Goal: Information Seeking & Learning: Learn about a topic

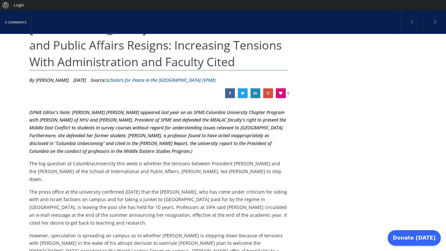
scroll to position [101, 0]
drag, startPoint x: 70, startPoint y: 167, endPoint x: 126, endPoint y: 167, distance: 55.3
click at [126, 167] on p "The big question at ColumbiaUniversity this week is whether the tensions betwee…" at bounding box center [158, 170] width 258 height 23
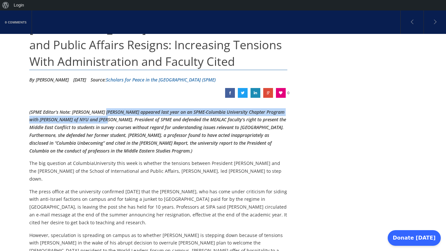
drag, startPoint x: 104, startPoint y: 108, endPoint x: 103, endPoint y: 118, distance: 10.1
click at [103, 118] on p "(SPME Editor’s Note: [PERSON_NAME] [PERSON_NAME] appeared last year on an SPME-…" at bounding box center [158, 131] width 258 height 47
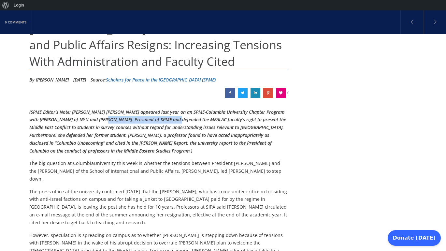
drag, startPoint x: 103, startPoint y: 118, endPoint x: 177, endPoint y: 118, distance: 73.6
click at [176, 118] on em "(SPME Editor’s Note: [PERSON_NAME] [PERSON_NAME] appeared last year on an SPME-…" at bounding box center [157, 131] width 256 height 45
drag, startPoint x: 177, startPoint y: 118, endPoint x: 214, endPoint y: 119, distance: 37.5
click at [213, 118] on em "(SPME Editor’s Note: [PERSON_NAME] [PERSON_NAME] appeared last year on an SPME-…" at bounding box center [157, 131] width 256 height 45
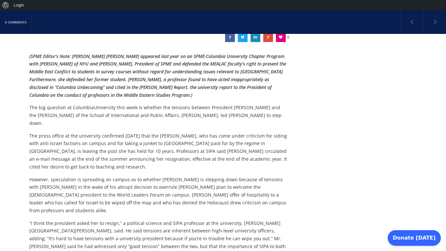
scroll to position [159, 0]
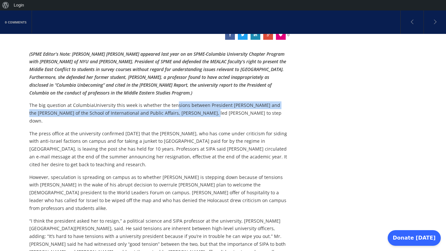
drag, startPoint x: 172, startPoint y: 103, endPoint x: 183, endPoint y: 110, distance: 12.6
click at [183, 110] on p "The big question at ColumbiaUniversity this week is whether the tensions betwee…" at bounding box center [158, 112] width 258 height 23
click at [182, 111] on p "The big question at ColumbiaUniversity this week is whether the tensions betwee…" at bounding box center [158, 112] width 258 height 23
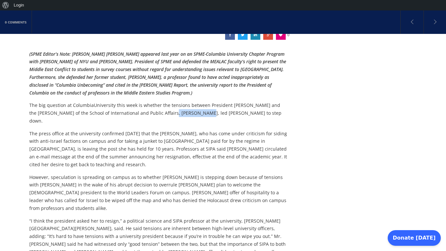
drag, startPoint x: 158, startPoint y: 111, endPoint x: 179, endPoint y: 111, distance: 21.5
click at [178, 111] on p "The big question at ColumbiaUniversity this week is whether the tensions betwee…" at bounding box center [158, 112] width 258 height 23
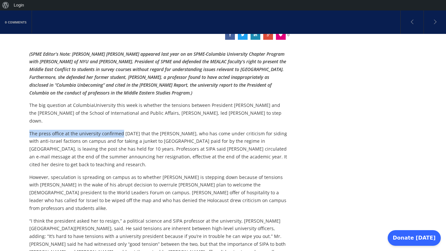
drag, startPoint x: 59, startPoint y: 121, endPoint x: 121, endPoint y: 126, distance: 61.7
click at [121, 126] on div "(SPME Editor’s Note: [PERSON_NAME] [PERSON_NAME] appeared last year on an SPME-…" at bounding box center [158, 223] width 258 height 346
click at [121, 130] on p "The press office at the university confirmed [DATE] that the [PERSON_NAME], who…" at bounding box center [158, 149] width 258 height 39
drag, startPoint x: 61, startPoint y: 126, endPoint x: 122, endPoint y: 126, distance: 61.2
click at [122, 130] on p "The press office at the university confirmed [DATE] that the [PERSON_NAME], who…" at bounding box center [158, 149] width 258 height 39
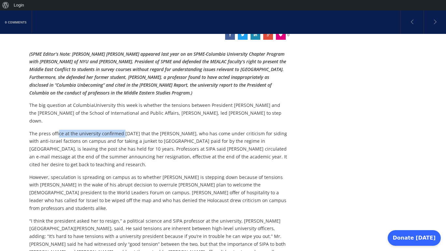
click at [122, 130] on p "The press office at the university confirmed [DATE] that the [PERSON_NAME], who…" at bounding box center [158, 149] width 258 height 39
drag, startPoint x: 92, startPoint y: 126, endPoint x: 158, endPoint y: 126, distance: 65.7
click at [158, 130] on p "The press office at the university confirmed [DATE] that the [PERSON_NAME], who…" at bounding box center [158, 149] width 258 height 39
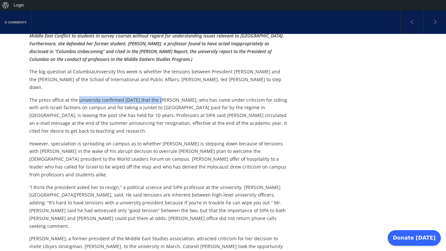
scroll to position [194, 0]
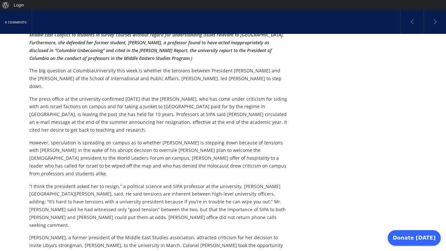
click at [171, 98] on p "The press office at the university confirmed [DATE] that the [PERSON_NAME], who…" at bounding box center [158, 114] width 258 height 39
drag, startPoint x: 143, startPoint y: 94, endPoint x: 219, endPoint y: 94, distance: 76.2
click at [219, 95] on p "The press office at the university confirmed [DATE] that the [PERSON_NAME], who…" at bounding box center [158, 114] width 258 height 39
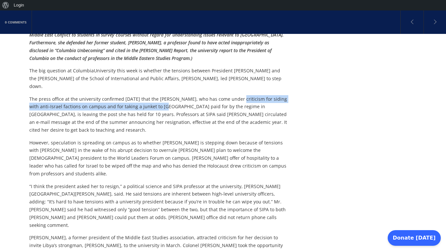
drag, startPoint x: 231, startPoint y: 91, endPoint x: 158, endPoint y: 102, distance: 73.7
click at [158, 102] on p "The press office at the university confirmed [DATE] that the [PERSON_NAME], who…" at bounding box center [158, 114] width 258 height 39
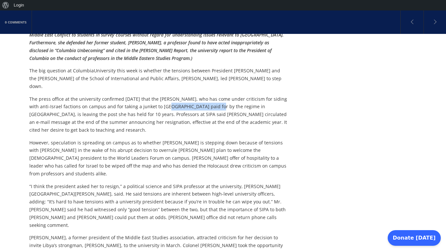
drag, startPoint x: 158, startPoint y: 102, endPoint x: 203, endPoint y: 102, distance: 45.2
click at [203, 102] on p "The press office at the university confirmed [DATE] that the [PERSON_NAME], who…" at bounding box center [158, 114] width 258 height 39
drag, startPoint x: 136, startPoint y: 93, endPoint x: 154, endPoint y: 93, distance: 18.6
click at [154, 95] on p "The press office at the university confirmed [DATE] that the [PERSON_NAME], who…" at bounding box center [158, 114] width 258 height 39
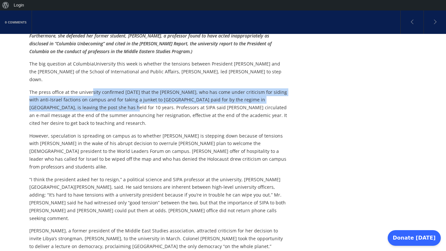
drag, startPoint x: 90, startPoint y: 86, endPoint x: 85, endPoint y: 98, distance: 12.9
click at [86, 98] on p "The press office at the university confirmed [DATE] that the [PERSON_NAME], who…" at bounding box center [158, 107] width 258 height 39
click at [85, 98] on p "The press office at the university confirmed [DATE] that the [PERSON_NAME], who…" at bounding box center [158, 107] width 258 height 39
drag, startPoint x: 83, startPoint y: 87, endPoint x: 96, endPoint y: 98, distance: 17.5
click at [96, 98] on p "The press office at the university confirmed [DATE] that the [PERSON_NAME], who…" at bounding box center [158, 107] width 258 height 39
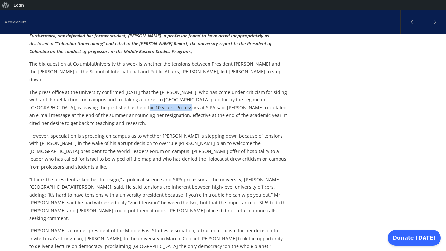
drag, startPoint x: 96, startPoint y: 98, endPoint x: 137, endPoint y: 98, distance: 40.7
click at [138, 98] on p "The press office at the university confirmed [DATE] that the [PERSON_NAME], who…" at bounding box center [158, 107] width 258 height 39
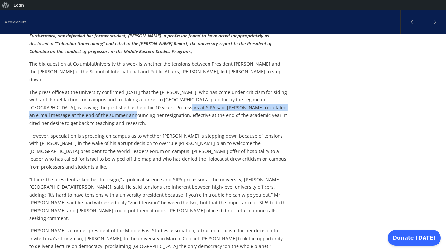
drag, startPoint x: 137, startPoint y: 98, endPoint x: 87, endPoint y: 105, distance: 50.3
click at [87, 105] on p "The press office at the university confirmed [DATE] that the [PERSON_NAME], who…" at bounding box center [158, 107] width 258 height 39
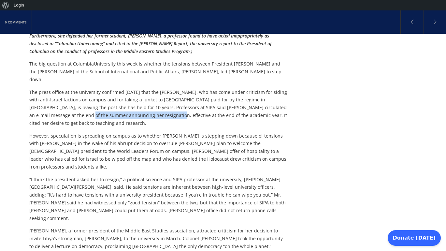
drag, startPoint x: 52, startPoint y: 109, endPoint x: 135, endPoint y: 107, distance: 83.7
click at [134, 107] on p "The press office at the university confirmed [DATE] that the [PERSON_NAME], who…" at bounding box center [158, 107] width 258 height 39
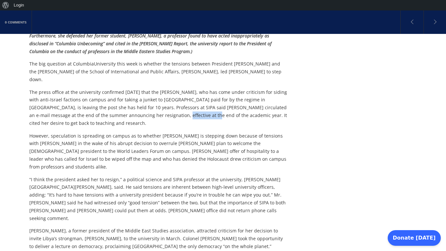
drag, startPoint x: 135, startPoint y: 107, endPoint x: 170, endPoint y: 107, distance: 34.2
click at [170, 107] on p "The press office at the university confirmed [DATE] that the [PERSON_NAME], who…" at bounding box center [158, 107] width 258 height 39
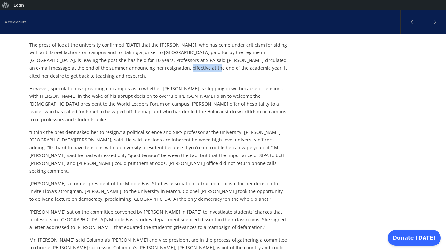
scroll to position [248, 0]
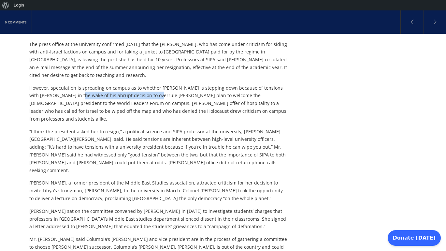
drag, startPoint x: 58, startPoint y: 90, endPoint x: 133, endPoint y: 85, distance: 75.7
click at [133, 85] on p "However, speculation is spreading on campus as to whether [PERSON_NAME] is step…" at bounding box center [158, 103] width 258 height 39
drag, startPoint x: 133, startPoint y: 85, endPoint x: 163, endPoint y: 85, distance: 29.6
click at [163, 85] on p "However, speculation is spreading on campus as to whether [PERSON_NAME] is step…" at bounding box center [158, 103] width 258 height 39
drag, startPoint x: 61, startPoint y: 89, endPoint x: 129, endPoint y: 89, distance: 68.4
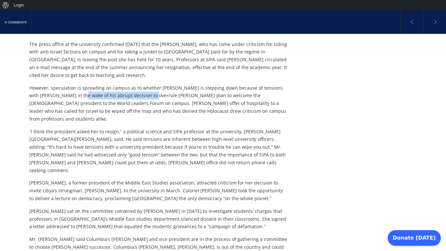
click at [129, 89] on p "However, speculation is spreading on campus as to whether [PERSON_NAME] is step…" at bounding box center [158, 103] width 258 height 39
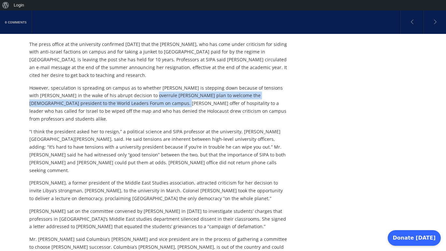
drag, startPoint x: 129, startPoint y: 89, endPoint x: 128, endPoint y: 95, distance: 6.5
click at [128, 95] on p "However, speculation is spreading on campus as to whether [PERSON_NAME] is step…" at bounding box center [158, 103] width 258 height 39
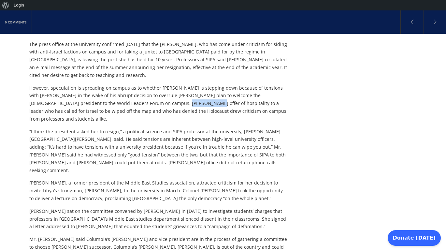
drag, startPoint x: 129, startPoint y: 95, endPoint x: 151, endPoint y: 95, distance: 22.8
click at [151, 95] on p "However, speculation is spreading on campus as to whether [PERSON_NAME] is step…" at bounding box center [158, 103] width 258 height 39
drag, startPoint x: 162, startPoint y: 95, endPoint x: 199, endPoint y: 95, distance: 37.4
click at [199, 95] on p "However, speculation is spreading on campus as to whether [PERSON_NAME] is step…" at bounding box center [158, 103] width 258 height 39
drag, startPoint x: 199, startPoint y: 95, endPoint x: 224, endPoint y: 95, distance: 24.7
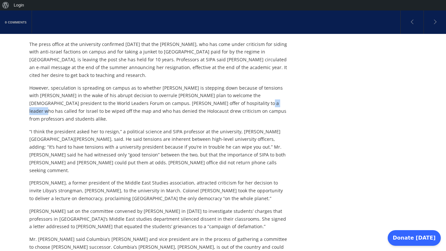
click at [224, 95] on p "However, speculation is spreading on campus as to whether [PERSON_NAME] is step…" at bounding box center [158, 103] width 258 height 39
drag, startPoint x: 48, startPoint y: 105, endPoint x: 97, endPoint y: 102, distance: 49.6
click at [97, 102] on p "However, speculation is spreading on campus as to whether [PERSON_NAME] is step…" at bounding box center [158, 103] width 258 height 39
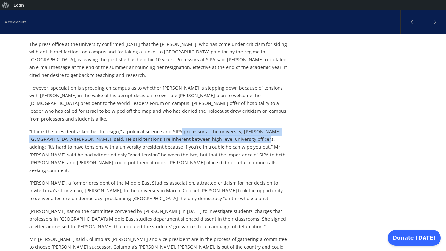
drag, startPoint x: 176, startPoint y: 116, endPoint x: 222, endPoint y: 124, distance: 46.9
click at [222, 128] on p "“I think the president asked her to resign,” a political science and SIPA profe…" at bounding box center [158, 151] width 258 height 47
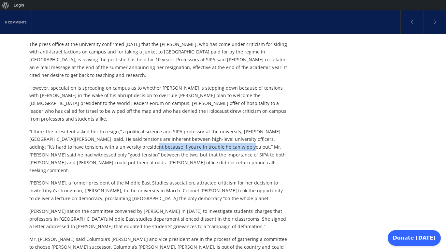
drag, startPoint x: 113, startPoint y: 131, endPoint x: 208, endPoint y: 128, distance: 95.4
click at [208, 128] on p "“I think the president asked her to resign,” a political science and SIPA profe…" at bounding box center [158, 151] width 258 height 47
drag, startPoint x: 208, startPoint y: 128, endPoint x: 209, endPoint y: 131, distance: 3.4
click at [210, 131] on p "“I think the president asked her to resign,” a political science and SIPA profe…" at bounding box center [158, 151] width 258 height 47
click at [209, 131] on p "“I think the president asked her to resign,” a political science and SIPA profe…" at bounding box center [158, 151] width 258 height 47
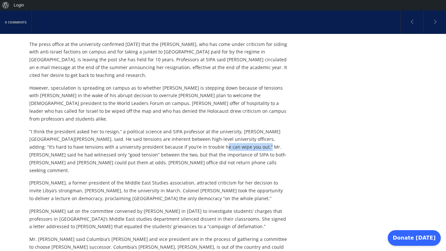
drag, startPoint x: 203, startPoint y: 131, endPoint x: 224, endPoint y: 132, distance: 21.2
click at [224, 132] on p "“I think the president asked her to resign,” a political science and SIPA profe…" at bounding box center [158, 151] width 258 height 47
drag, startPoint x: 117, startPoint y: 129, endPoint x: 153, endPoint y: 129, distance: 36.1
click at [153, 129] on p "“I think the president asked her to resign,” a political science and SIPA profe…" at bounding box center [158, 151] width 258 height 47
click at [212, 134] on p "“I think the president asked her to resign,” a political science and SIPA profe…" at bounding box center [158, 151] width 258 height 47
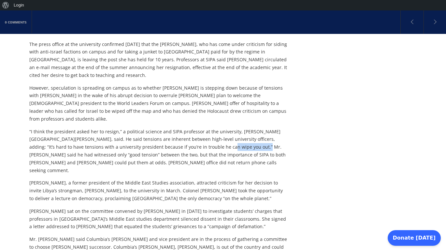
drag, startPoint x: 192, startPoint y: 131, endPoint x: 224, endPoint y: 131, distance: 32.5
click at [224, 131] on p "“I think the president asked her to resign,” a political science and SIPA profe…" at bounding box center [158, 151] width 258 height 47
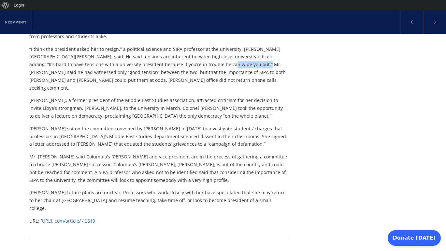
scroll to position [329, 0]
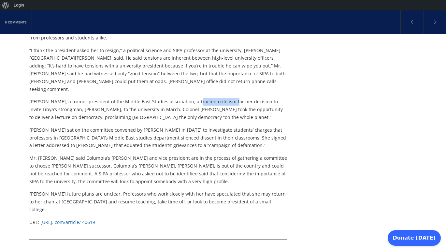
drag, startPoint x: 192, startPoint y: 79, endPoint x: 228, endPoint y: 79, distance: 36.8
click at [228, 98] on p "[PERSON_NAME], a former president of the Middle East Studies association, attra…" at bounding box center [158, 109] width 258 height 23
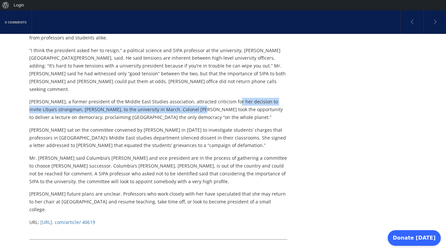
drag, startPoint x: 229, startPoint y: 79, endPoint x: 179, endPoint y: 83, distance: 49.6
click at [180, 98] on p "[PERSON_NAME], a former president of the Middle East Studies association, attra…" at bounding box center [158, 109] width 258 height 23
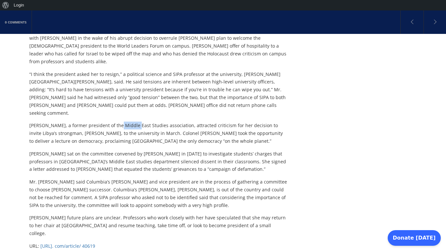
scroll to position [311, 0]
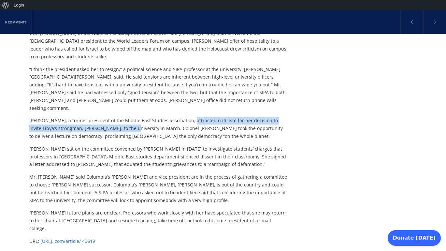
drag, startPoint x: 188, startPoint y: 99, endPoint x: 126, endPoint y: 108, distance: 62.9
click at [126, 117] on p "[PERSON_NAME], a former president of the Middle East Studies association, attra…" at bounding box center [158, 128] width 258 height 23
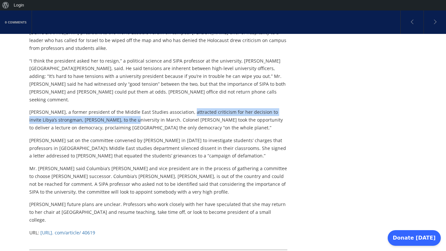
scroll to position [320, 0]
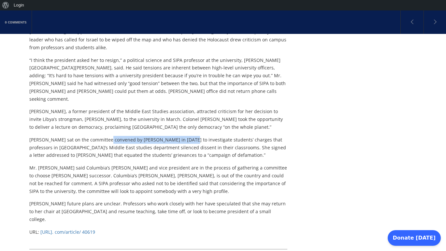
drag, startPoint x: 106, startPoint y: 115, endPoint x: 183, endPoint y: 114, distance: 76.8
click at [183, 136] on p "[PERSON_NAME] sat on the committee convened by [PERSON_NAME] in [DATE] to inves…" at bounding box center [158, 147] width 258 height 23
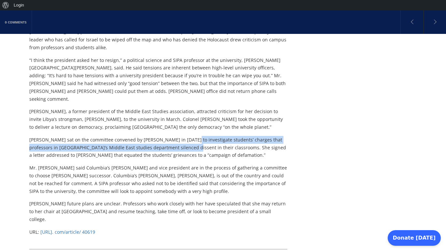
drag, startPoint x: 183, startPoint y: 114, endPoint x: 167, endPoint y: 122, distance: 18.2
click at [167, 136] on p "[PERSON_NAME] sat on the committee convened by [PERSON_NAME] in [DATE] to inves…" at bounding box center [158, 147] width 258 height 23
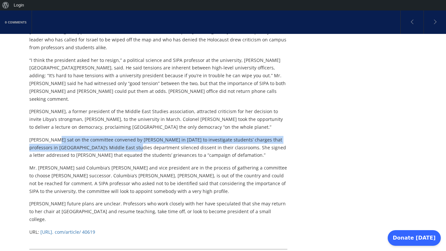
drag, startPoint x: 56, startPoint y: 116, endPoint x: 115, endPoint y: 123, distance: 59.0
click at [115, 136] on p "[PERSON_NAME] sat on the committee convened by [PERSON_NAME] in [DATE] to inves…" at bounding box center [158, 147] width 258 height 23
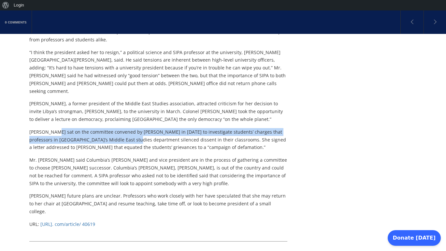
scroll to position [328, 0]
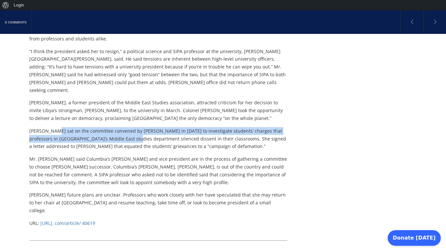
click at [135, 127] on p "[PERSON_NAME] sat on the committee convened by [PERSON_NAME] in [DATE] to inves…" at bounding box center [158, 138] width 258 height 23
drag, startPoint x: 101, startPoint y: 108, endPoint x: 156, endPoint y: 112, distance: 55.4
click at [156, 127] on p "[PERSON_NAME] sat on the committee convened by [PERSON_NAME] in [DATE] to inves…" at bounding box center [158, 138] width 258 height 23
drag, startPoint x: 108, startPoint y: 106, endPoint x: 138, endPoint y: 117, distance: 31.8
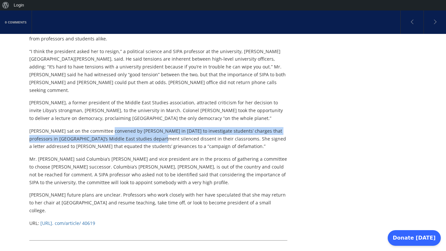
click at [138, 127] on p "[PERSON_NAME] sat on the committee convened by [PERSON_NAME] in [DATE] to inves…" at bounding box center [158, 138] width 258 height 23
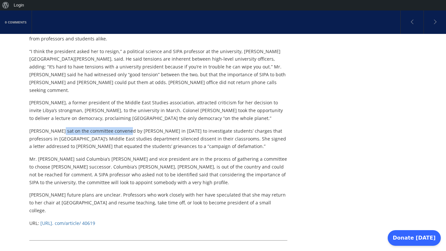
drag, startPoint x: 59, startPoint y: 108, endPoint x: 127, endPoint y: 108, distance: 67.7
click at [127, 127] on p "[PERSON_NAME] sat on the committee convened by [PERSON_NAME] in [DATE] to inves…" at bounding box center [158, 138] width 258 height 23
click at [123, 127] on p "[PERSON_NAME] sat on the committee convened by [PERSON_NAME] in [DATE] to inves…" at bounding box center [158, 138] width 258 height 23
drag, startPoint x: 63, startPoint y: 108, endPoint x: 111, endPoint y: 109, distance: 47.5
click at [111, 127] on p "[PERSON_NAME] sat on the committee convened by [PERSON_NAME] in [DATE] to inves…" at bounding box center [158, 138] width 258 height 23
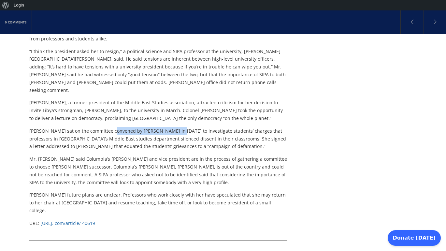
drag, startPoint x: 111, startPoint y: 110, endPoint x: 174, endPoint y: 110, distance: 62.8
click at [174, 127] on p "[PERSON_NAME] sat on the committee convened by [PERSON_NAME] in [DATE] to inves…" at bounding box center [158, 138] width 258 height 23
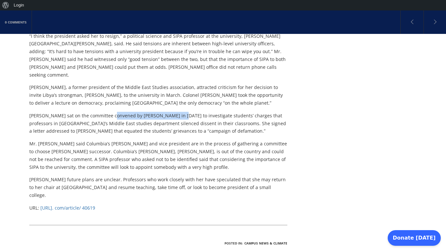
scroll to position [345, 0]
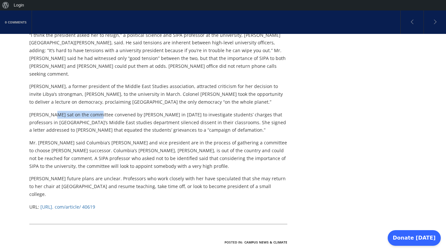
drag, startPoint x: 53, startPoint y: 90, endPoint x: 97, endPoint y: 90, distance: 43.3
click at [97, 111] on p "[PERSON_NAME] sat on the committee convened by [PERSON_NAME] in [DATE] to inves…" at bounding box center [158, 122] width 258 height 23
drag, startPoint x: 97, startPoint y: 90, endPoint x: 123, endPoint y: 90, distance: 25.7
click at [123, 111] on p "[PERSON_NAME] sat on the committee convened by [PERSON_NAME] in [DATE] to inves…" at bounding box center [158, 122] width 258 height 23
drag, startPoint x: 53, startPoint y: 92, endPoint x: 121, endPoint y: 94, distance: 68.1
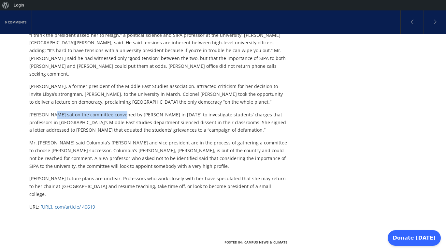
click at [121, 111] on p "[PERSON_NAME] sat on the committee convened by [PERSON_NAME] in [DATE] to inves…" at bounding box center [158, 122] width 258 height 23
drag, startPoint x: 112, startPoint y: 100, endPoint x: 109, endPoint y: 97, distance: 4.1
click at [109, 111] on p "[PERSON_NAME] sat on the committee convened by [PERSON_NAME] in [DATE] to inves…" at bounding box center [158, 122] width 258 height 23
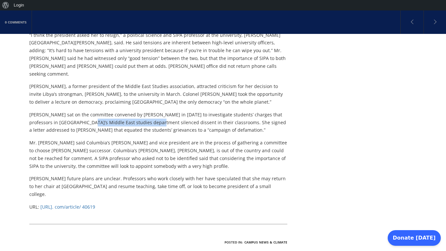
drag, startPoint x: 88, startPoint y: 97, endPoint x: 133, endPoint y: 97, distance: 45.9
click at [133, 111] on p "[PERSON_NAME] sat on the committee convened by [PERSON_NAME] in [DATE] to inves…" at bounding box center [158, 122] width 258 height 23
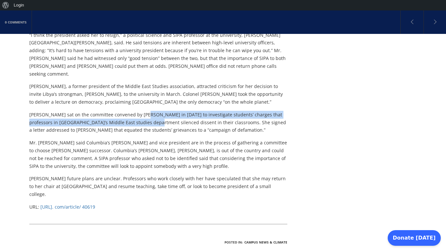
drag, startPoint x: 143, startPoint y: 92, endPoint x: 131, endPoint y: 96, distance: 12.3
click at [131, 111] on p "[PERSON_NAME] sat on the committee convened by [PERSON_NAME] in [DATE] to inves…" at bounding box center [158, 122] width 258 height 23
drag, startPoint x: 112, startPoint y: 89, endPoint x: 133, endPoint y: 97, distance: 23.4
click at [133, 111] on p "[PERSON_NAME] sat on the committee convened by [PERSON_NAME] in [DATE] to inves…" at bounding box center [158, 122] width 258 height 23
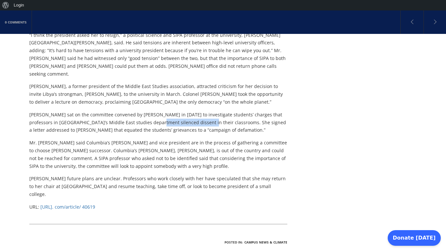
drag, startPoint x: 134, startPoint y: 97, endPoint x: 181, endPoint y: 97, distance: 47.2
click at [181, 111] on p "[PERSON_NAME] sat on the committee convened by [PERSON_NAME] in [DATE] to inves…" at bounding box center [158, 122] width 258 height 23
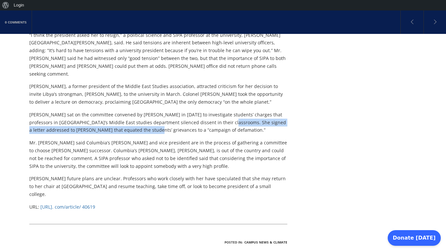
drag, startPoint x: 205, startPoint y: 98, endPoint x: 124, endPoint y: 107, distance: 81.9
click at [124, 111] on p "[PERSON_NAME] sat on the committee convened by [PERSON_NAME] in [DATE] to inves…" at bounding box center [158, 122] width 258 height 23
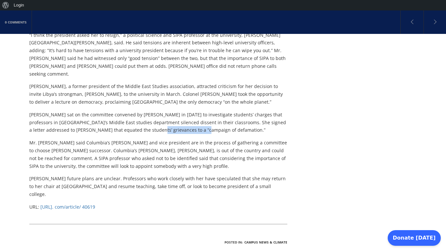
drag, startPoint x: 124, startPoint y: 107, endPoint x: 171, endPoint y: 106, distance: 46.9
click at [171, 111] on p "[PERSON_NAME] sat on the committee convened by [PERSON_NAME] in [DATE] to inves…" at bounding box center [158, 122] width 258 height 23
drag, startPoint x: 35, startPoint y: 118, endPoint x: 110, endPoint y: 120, distance: 74.2
click at [111, 139] on p "Mr. [PERSON_NAME] said Columbia’s [PERSON_NAME] and vice president are in the p…" at bounding box center [158, 154] width 258 height 31
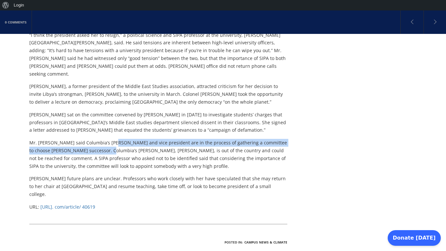
drag, startPoint x: 110, startPoint y: 120, endPoint x: 97, endPoint y: 128, distance: 15.4
click at [97, 139] on p "Mr. [PERSON_NAME] said Columbia’s [PERSON_NAME] and vice president are in the p…" at bounding box center [158, 154] width 258 height 31
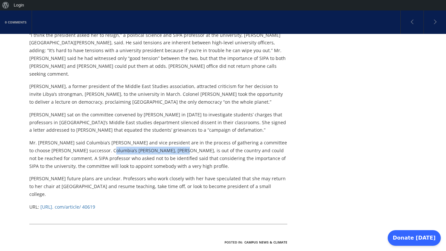
drag, startPoint x: 97, startPoint y: 128, endPoint x: 155, endPoint y: 128, distance: 58.3
click at [155, 139] on p "Mr. [PERSON_NAME] said Columbia’s [PERSON_NAME] and vice president are in the p…" at bounding box center [158, 154] width 258 height 31
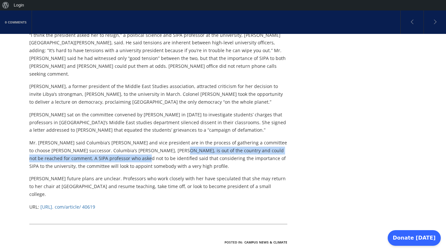
drag, startPoint x: 155, startPoint y: 128, endPoint x: 106, endPoint y: 137, distance: 49.3
click at [107, 139] on p "Mr. [PERSON_NAME] said Columbia’s [PERSON_NAME] and vice president are in the p…" at bounding box center [158, 154] width 258 height 31
click at [106, 139] on p "Mr. [PERSON_NAME] said Columbia’s [PERSON_NAME] and vice president are in the p…" at bounding box center [158, 154] width 258 height 31
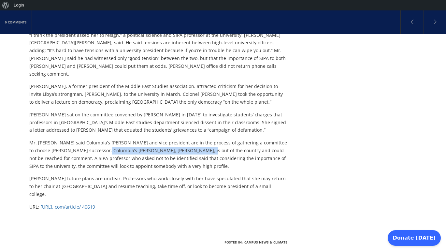
drag, startPoint x: 94, startPoint y: 129, endPoint x: 177, endPoint y: 127, distance: 82.7
click at [178, 139] on p "Mr. [PERSON_NAME] said Columbia’s [PERSON_NAME] and vice president are in the p…" at bounding box center [158, 154] width 258 height 31
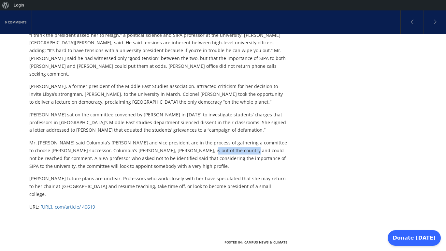
drag, startPoint x: 177, startPoint y: 127, endPoint x: 221, endPoint y: 127, distance: 44.6
click at [221, 139] on p "Mr. [PERSON_NAME] said Columbia’s [PERSON_NAME] and vice president are in the p…" at bounding box center [158, 154] width 258 height 31
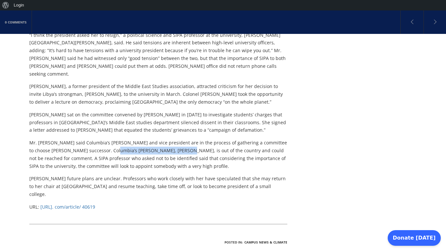
drag, startPoint x: 99, startPoint y: 129, endPoint x: 159, endPoint y: 129, distance: 59.9
click at [159, 139] on p "Mr. [PERSON_NAME] said Columbia’s [PERSON_NAME] and vice president are in the p…" at bounding box center [158, 154] width 258 height 31
click at [161, 139] on p "Mr. [PERSON_NAME] said Columbia’s [PERSON_NAME] and vice president are in the p…" at bounding box center [158, 154] width 258 height 31
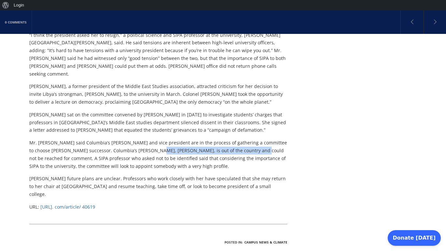
drag, startPoint x: 155, startPoint y: 129, endPoint x: 231, endPoint y: 127, distance: 75.9
click at [231, 139] on p "Mr. [PERSON_NAME] said Columbia’s [PERSON_NAME] and vice president are in the p…" at bounding box center [158, 154] width 258 height 31
drag, startPoint x: 241, startPoint y: 127, endPoint x: 108, endPoint y: 129, distance: 133.5
click at [108, 139] on p "Mr. [PERSON_NAME] said Columbia’s [PERSON_NAME] and vice president are in the p…" at bounding box center [158, 154] width 258 height 31
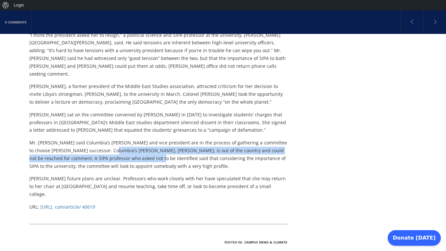
drag, startPoint x: 99, startPoint y: 129, endPoint x: 122, endPoint y: 131, distance: 23.9
click at [122, 139] on p "Mr. [PERSON_NAME] said Columbia’s [PERSON_NAME] and vice president are in the p…" at bounding box center [158, 154] width 258 height 31
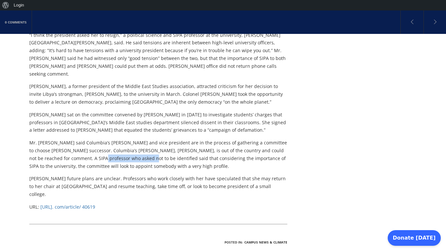
drag, startPoint x: 69, startPoint y: 131, endPoint x: 114, endPoint y: 131, distance: 44.6
click at [114, 139] on p "Mr. [PERSON_NAME] said Columbia’s [PERSON_NAME] and vice president are in the p…" at bounding box center [158, 154] width 258 height 31
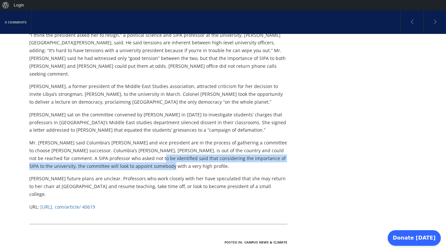
drag, startPoint x: 120, startPoint y: 133, endPoint x: 143, endPoint y: 140, distance: 23.9
click at [142, 140] on p "Mr. [PERSON_NAME] said Columbia’s [PERSON_NAME] and vice president are in the p…" at bounding box center [158, 154] width 258 height 31
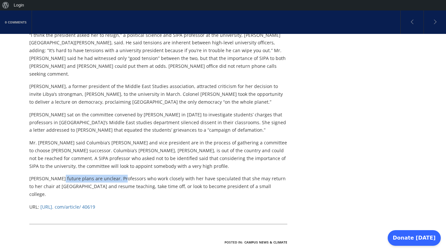
drag, startPoint x: 60, startPoint y: 158, endPoint x: 118, endPoint y: 156, distance: 58.6
click at [118, 174] on p "[PERSON_NAME] future plans are unclear. Professors who work closely with her ha…" at bounding box center [158, 185] width 258 height 23
drag, startPoint x: 115, startPoint y: 155, endPoint x: 157, endPoint y: 157, distance: 41.4
click at [157, 174] on p "[PERSON_NAME] future plans are unclear. Professors who work closely with her ha…" at bounding box center [158, 185] width 258 height 23
drag, startPoint x: 156, startPoint y: 157, endPoint x: 181, endPoint y: 158, distance: 25.1
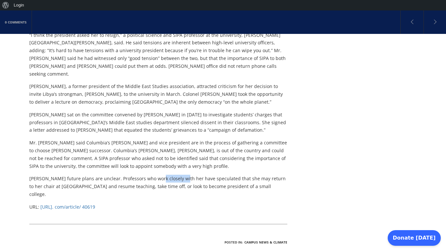
click at [181, 174] on p "[PERSON_NAME] future plans are unclear. Professors who work closely with her ha…" at bounding box center [158, 185] width 258 height 23
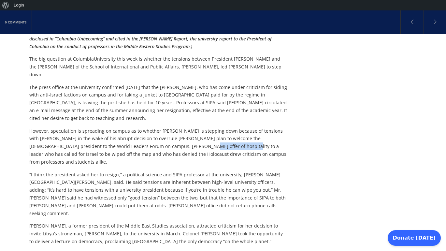
drag, startPoint x: 146, startPoint y: 140, endPoint x: 184, endPoint y: 139, distance: 37.4
click at [184, 139] on p "However, speculation is spreading on campus as to whether [PERSON_NAME] is step…" at bounding box center [158, 146] width 258 height 39
drag, startPoint x: 116, startPoint y: 131, endPoint x: 160, endPoint y: 130, distance: 44.9
click at [161, 131] on p "However, speculation is spreading on campus as to whether [PERSON_NAME] is step…" at bounding box center [158, 146] width 258 height 39
click at [138, 131] on p "However, speculation is spreading on campus as to whether [PERSON_NAME] is step…" at bounding box center [158, 146] width 258 height 39
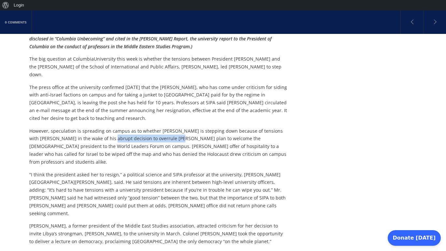
drag, startPoint x: 90, startPoint y: 130, endPoint x: 156, endPoint y: 130, distance: 66.4
click at [156, 130] on p "However, speculation is spreading on campus as to whether [PERSON_NAME] is step…" at bounding box center [158, 146] width 258 height 39
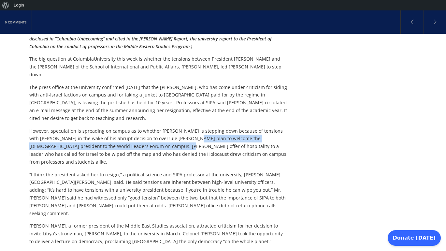
drag, startPoint x: 179, startPoint y: 130, endPoint x: 132, endPoint y: 135, distance: 47.5
click at [132, 135] on p "However, speculation is spreading on campus as to whether [PERSON_NAME] is step…" at bounding box center [158, 146] width 258 height 39
